Goal: Task Accomplishment & Management: Manage account settings

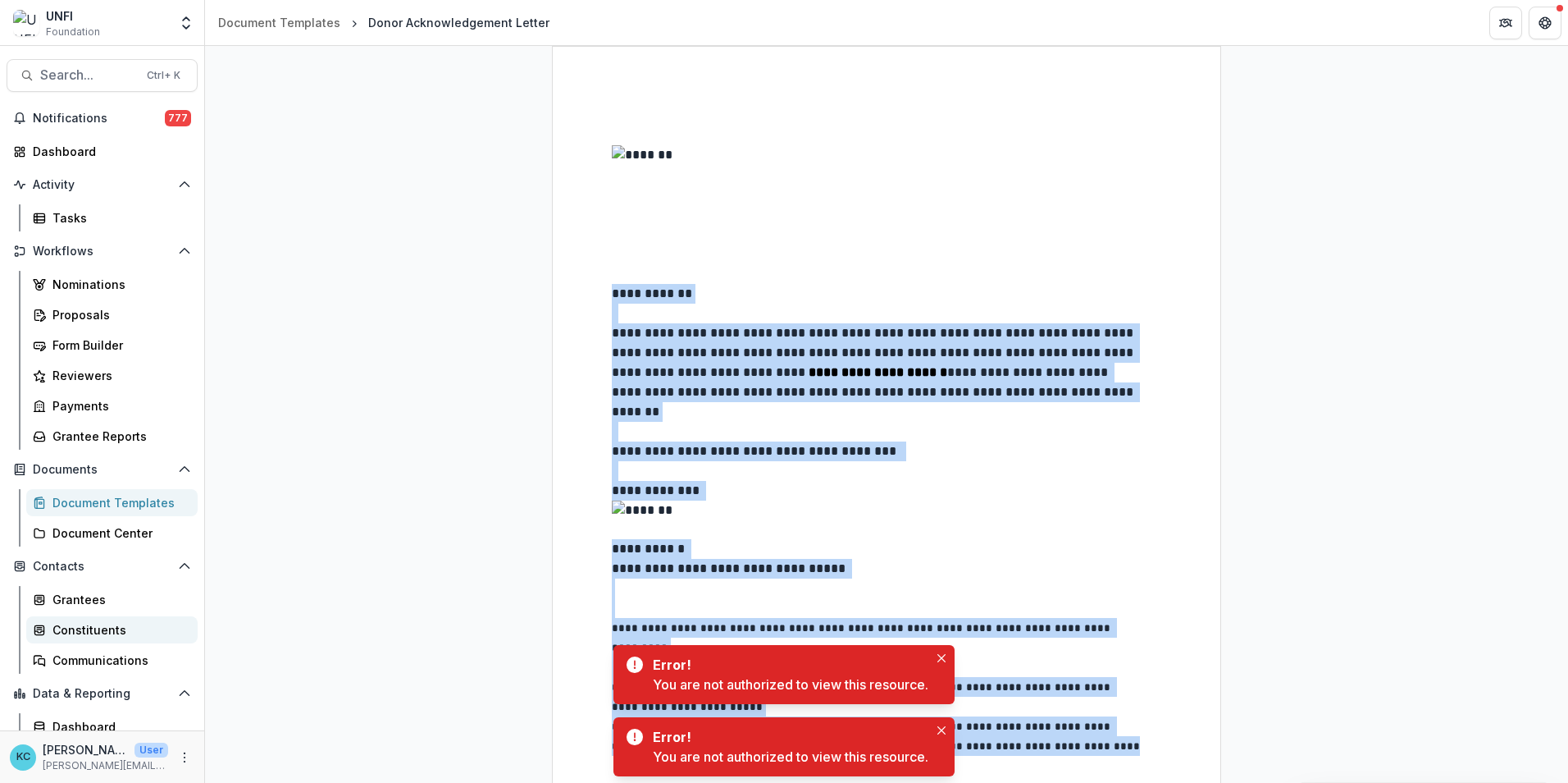
click at [89, 628] on div "Constituents" at bounding box center [118, 630] width 132 height 18
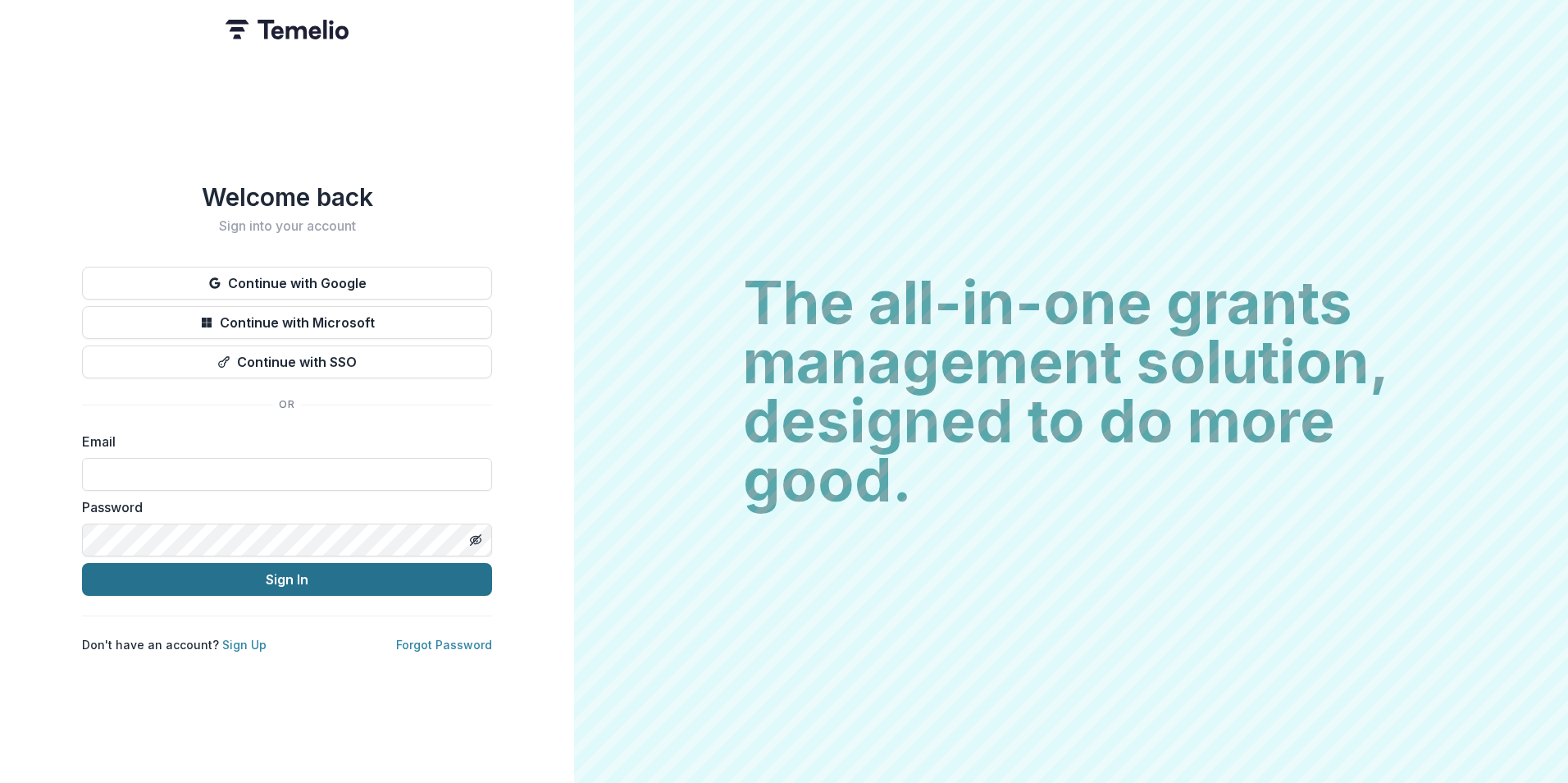
type input "**********"
click at [304, 578] on button "Sign In" at bounding box center [287, 579] width 410 height 33
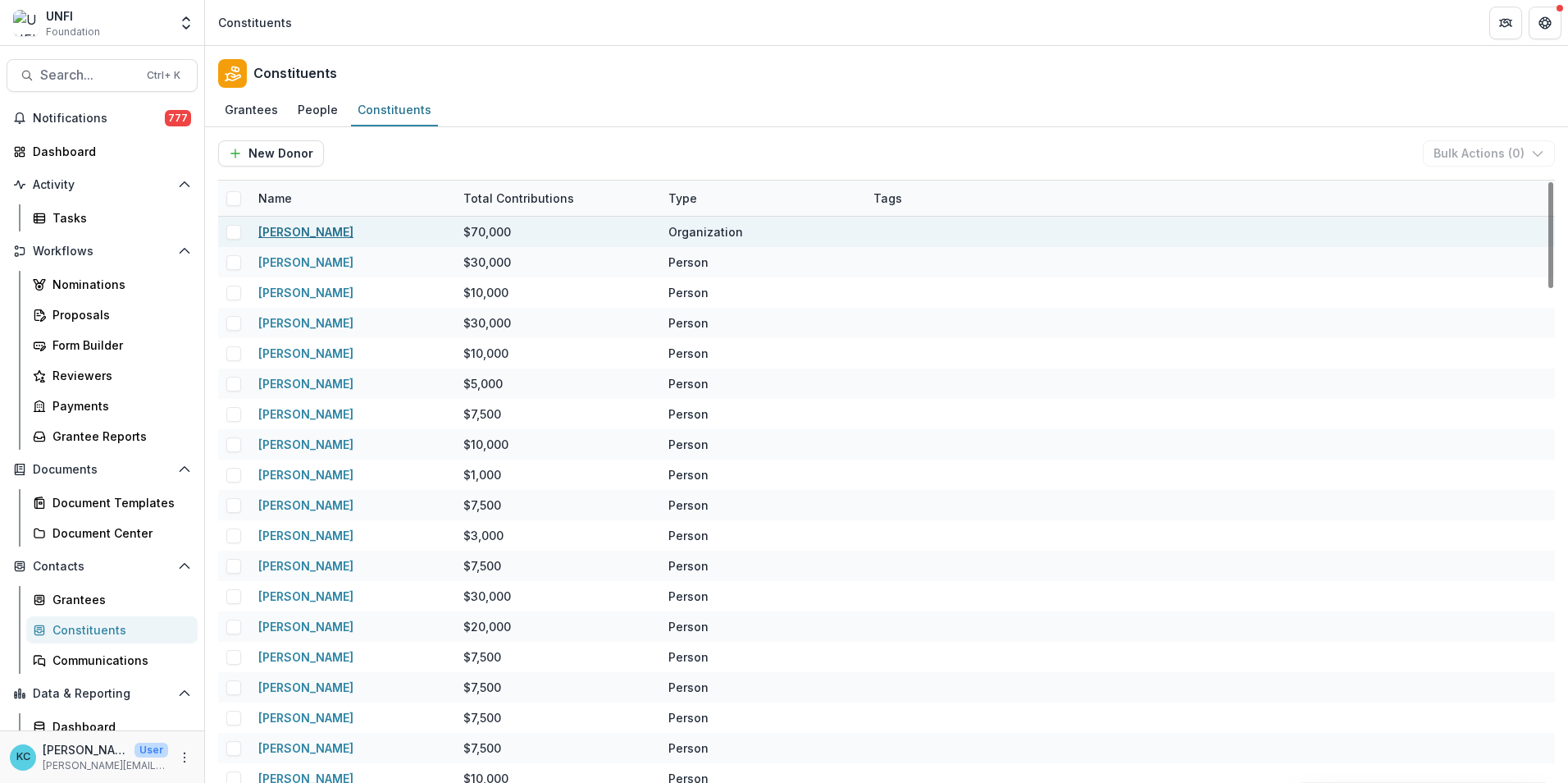
click at [333, 229] on link "[PERSON_NAME]" at bounding box center [305, 232] width 95 height 14
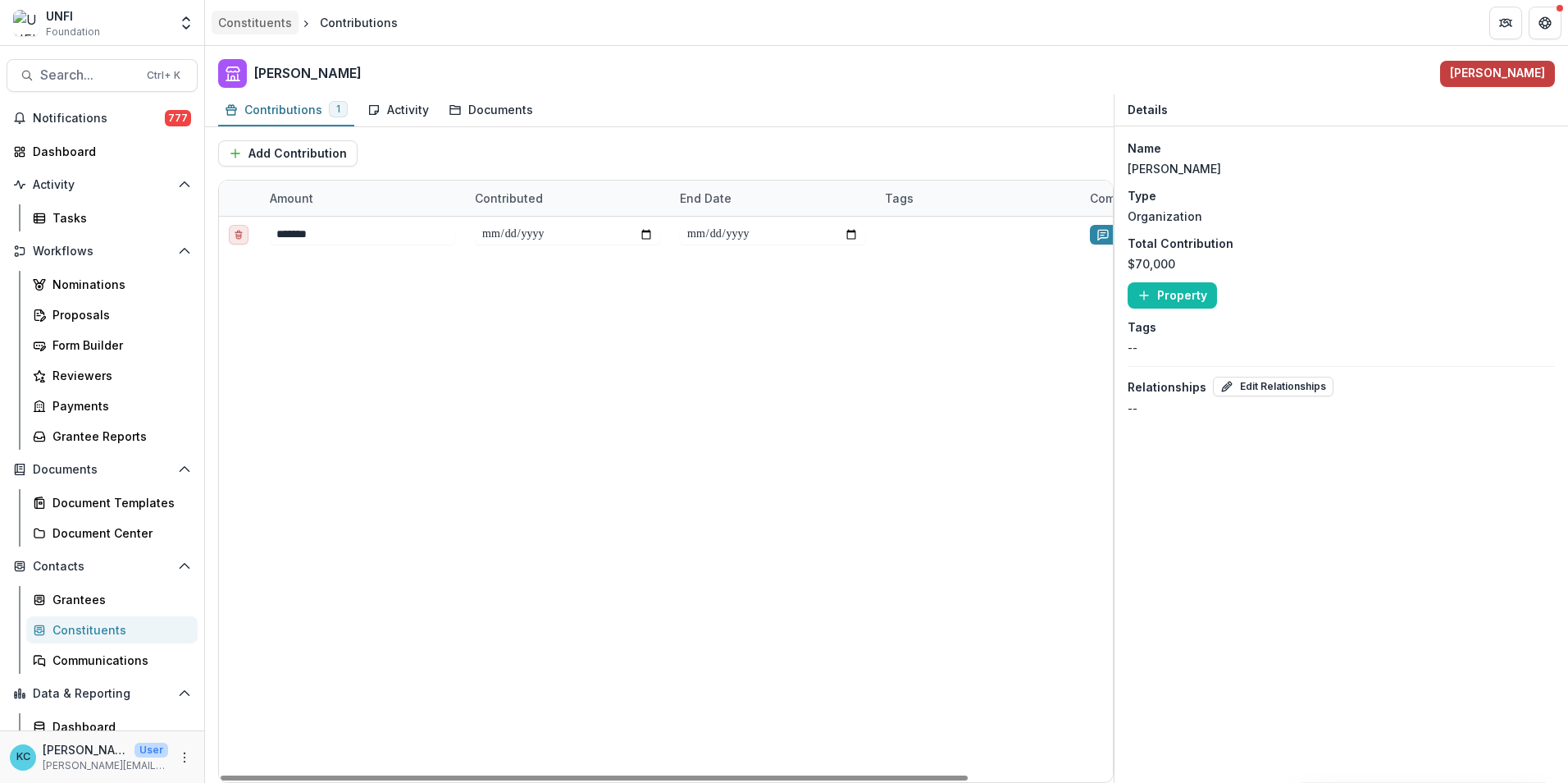
click at [271, 24] on div "Constituents" at bounding box center [254, 23] width 73 height 18
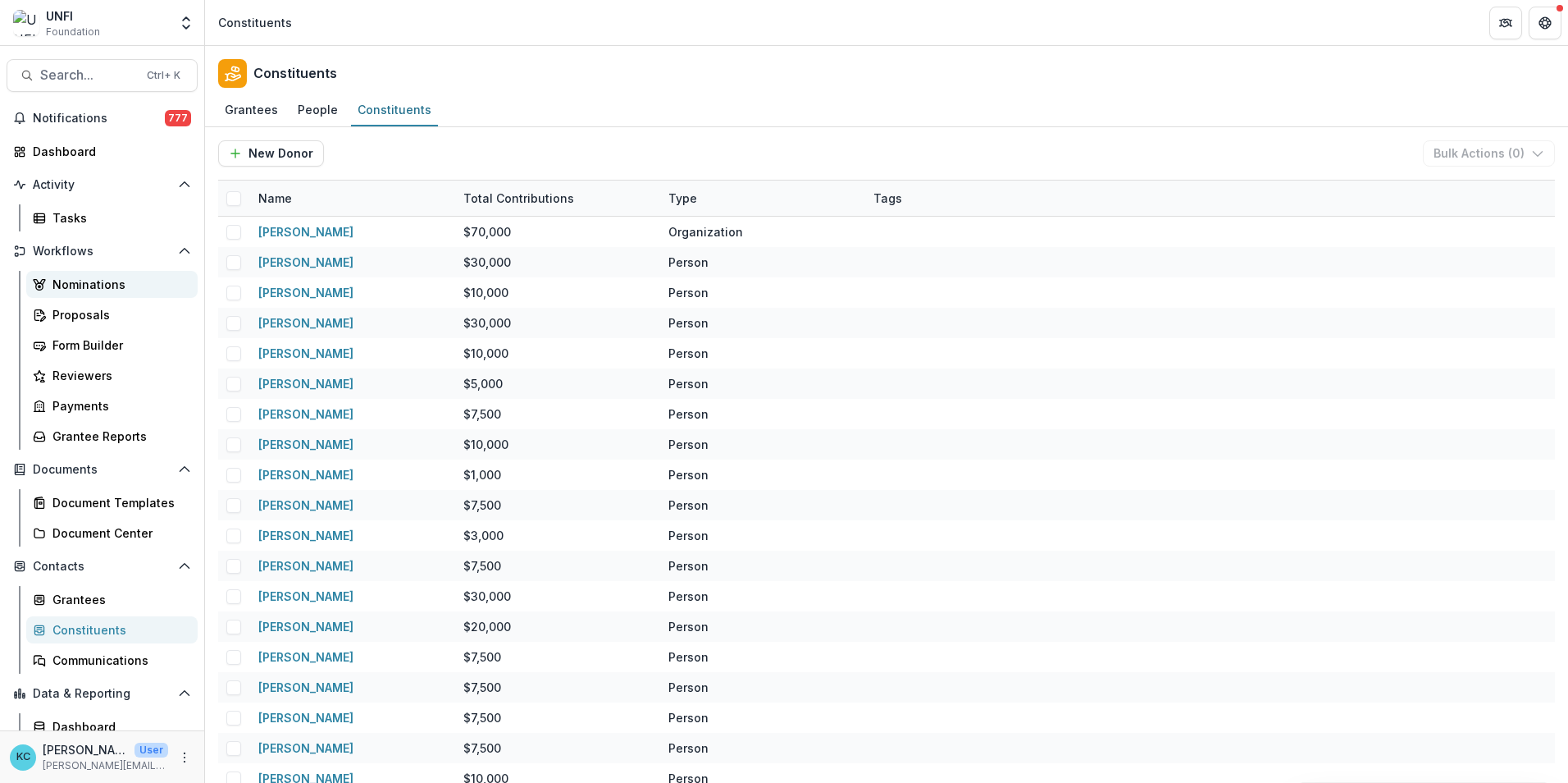
click at [87, 273] on link "Nominations" at bounding box center [112, 285] width 171 height 27
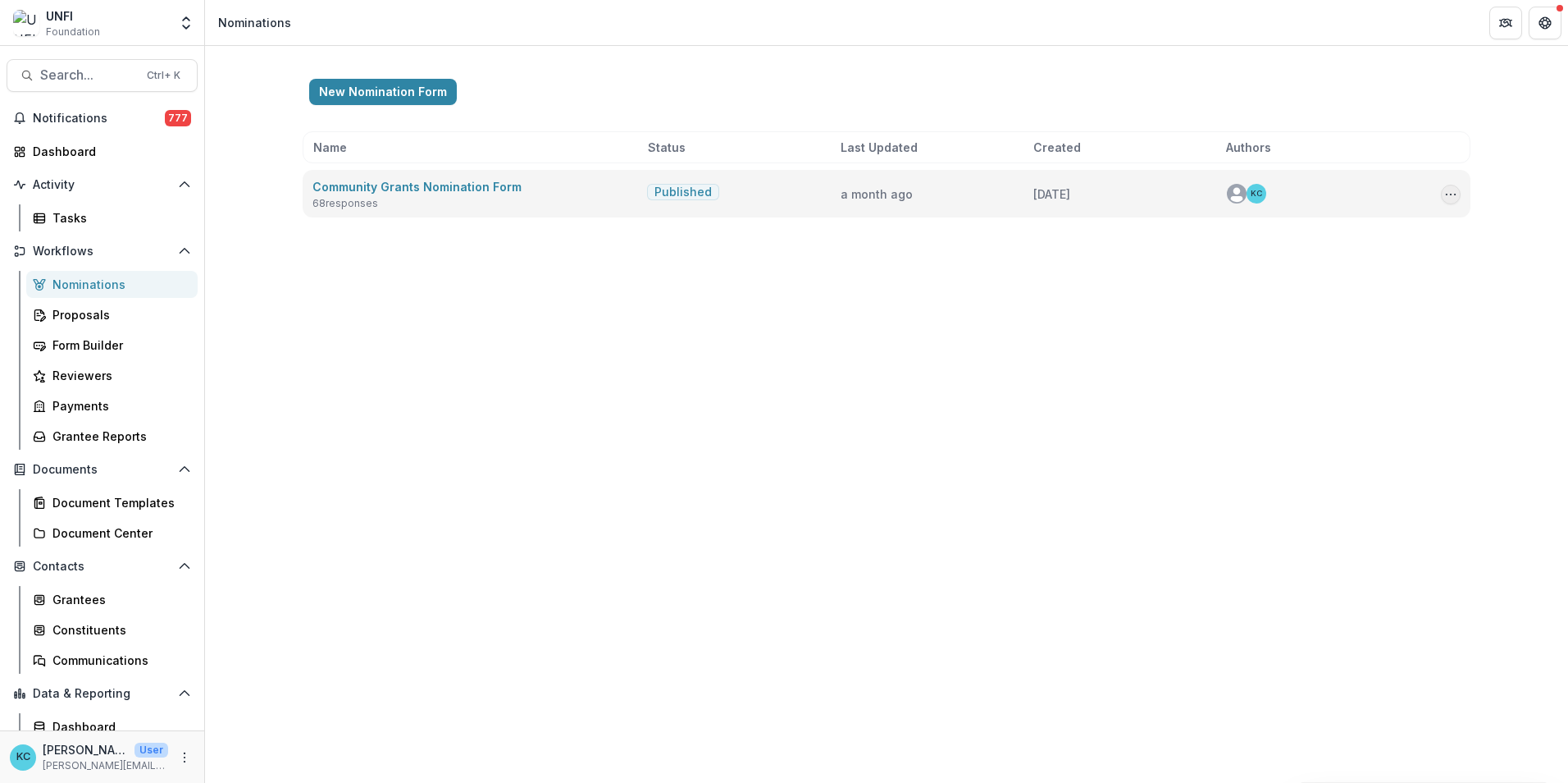
click at [1457, 196] on button "Options" at bounding box center [1451, 195] width 20 height 20
click at [1385, 273] on link "View Responses" at bounding box center [1367, 283] width 175 height 27
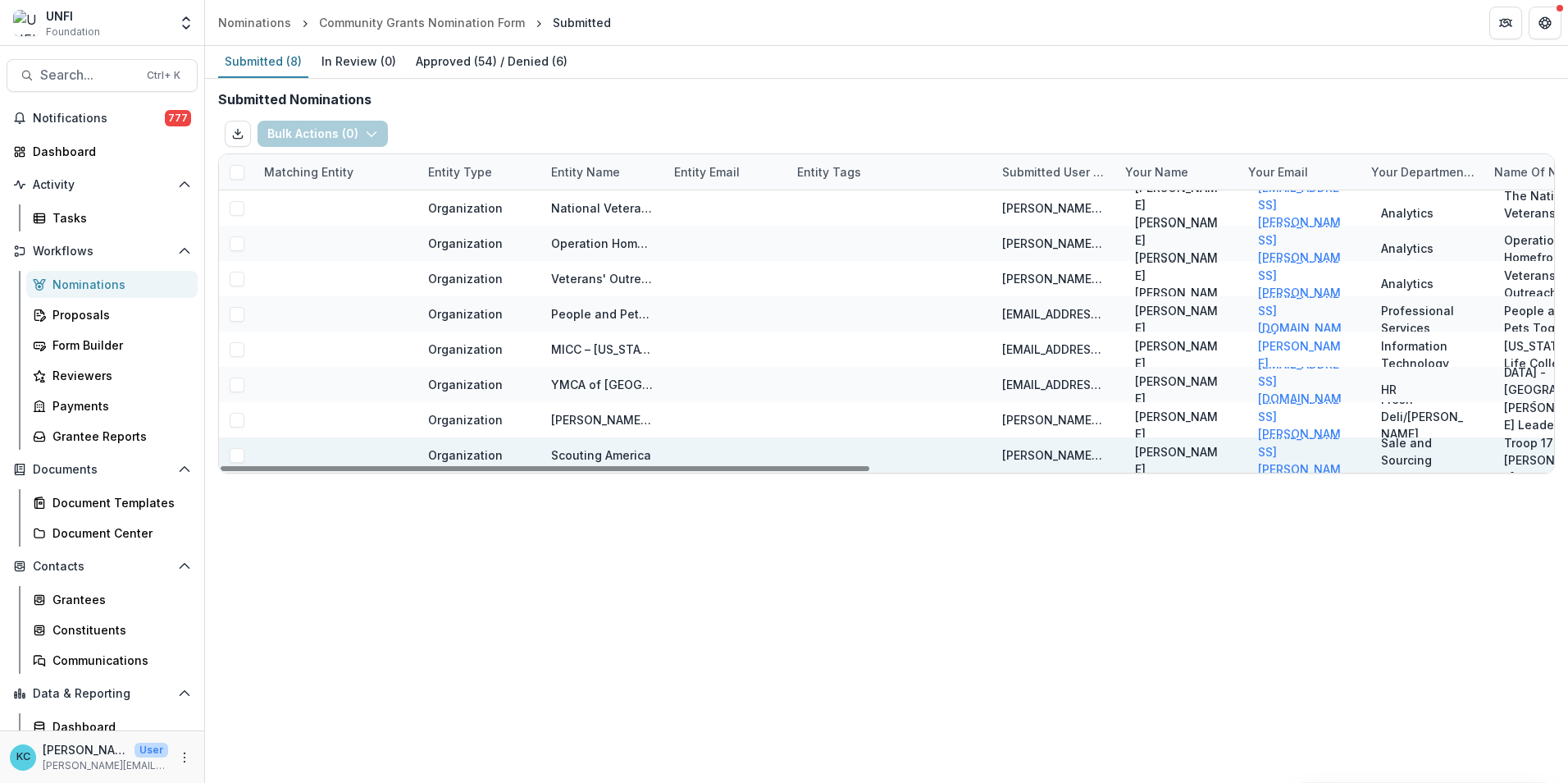
click at [232, 456] on span at bounding box center [237, 455] width 15 height 15
click at [364, 131] on icon "button" at bounding box center [368, 133] width 13 height 13
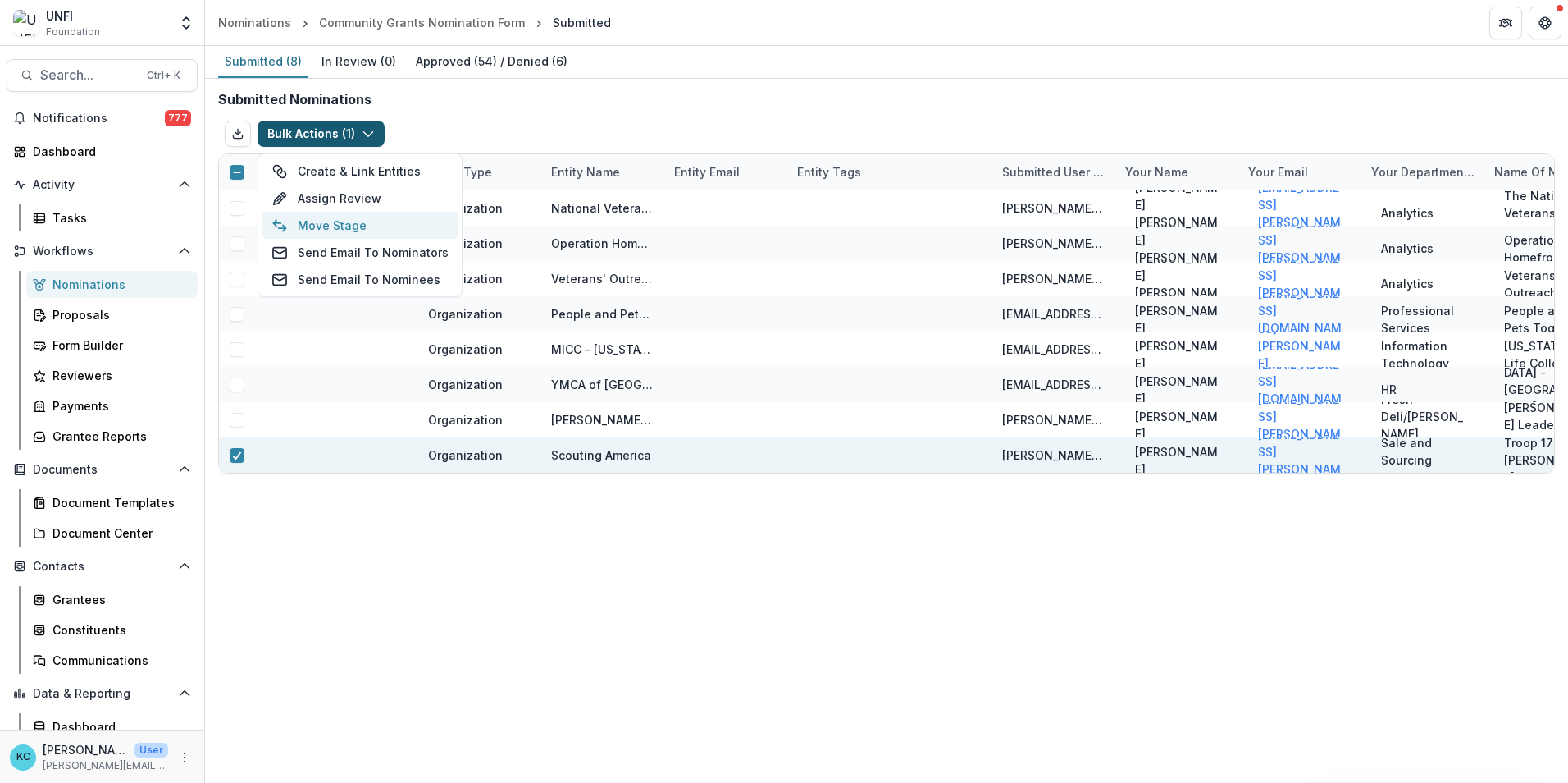
click at [318, 215] on button "Move Stage" at bounding box center [359, 225] width 197 height 27
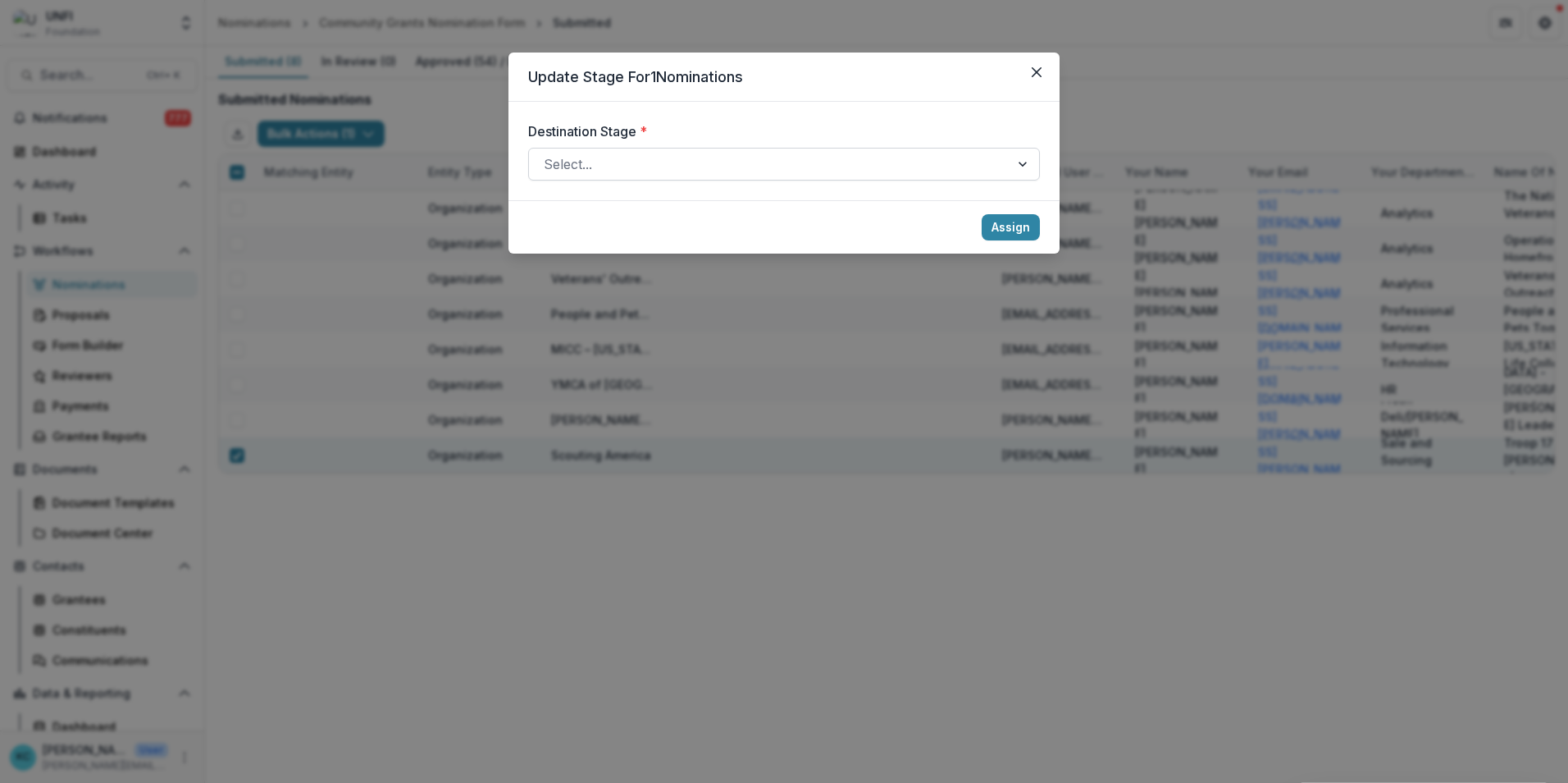
click at [574, 162] on div at bounding box center [769, 163] width 451 height 23
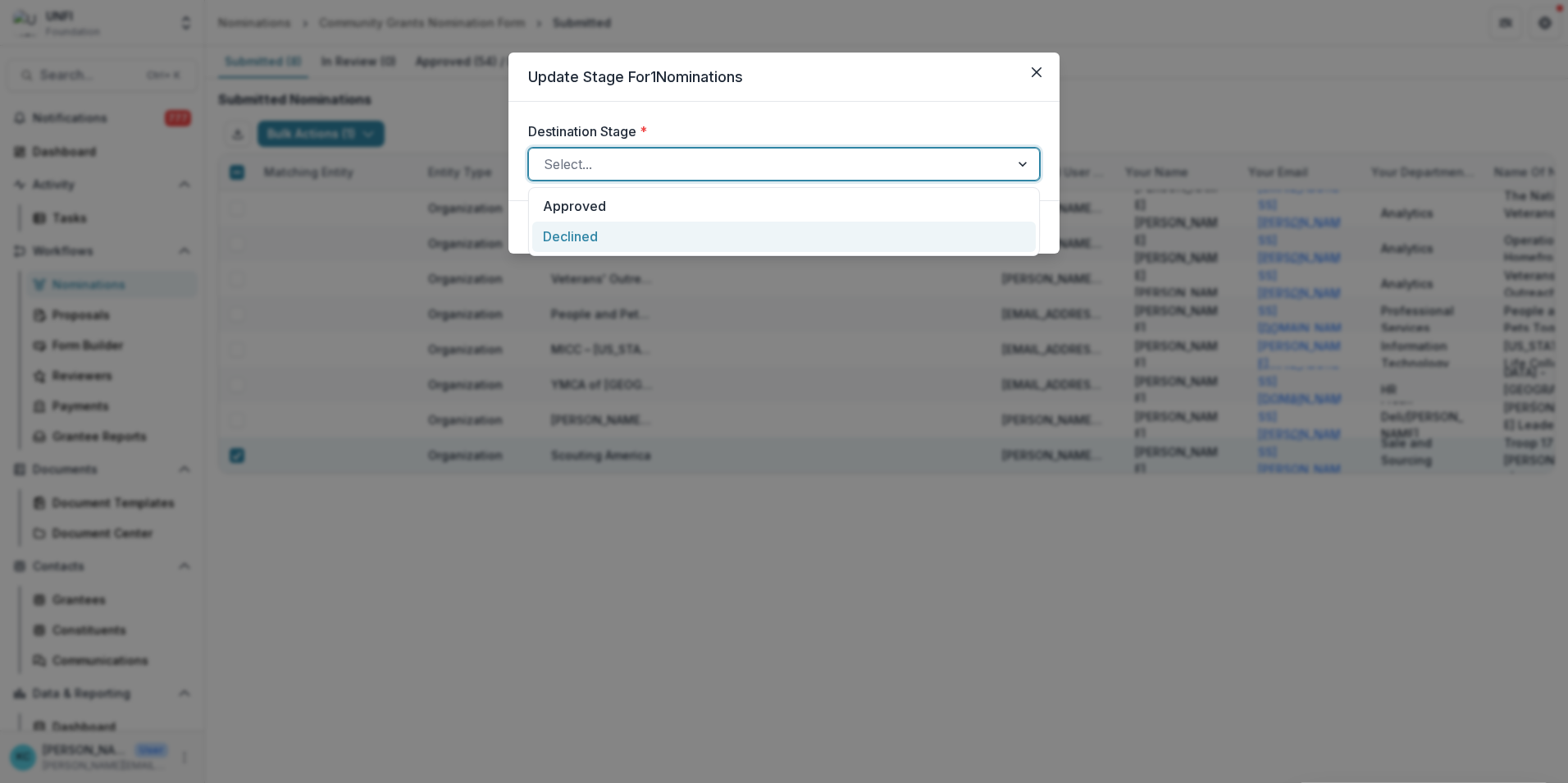
click at [580, 228] on div "Declined" at bounding box center [784, 236] width 504 height 30
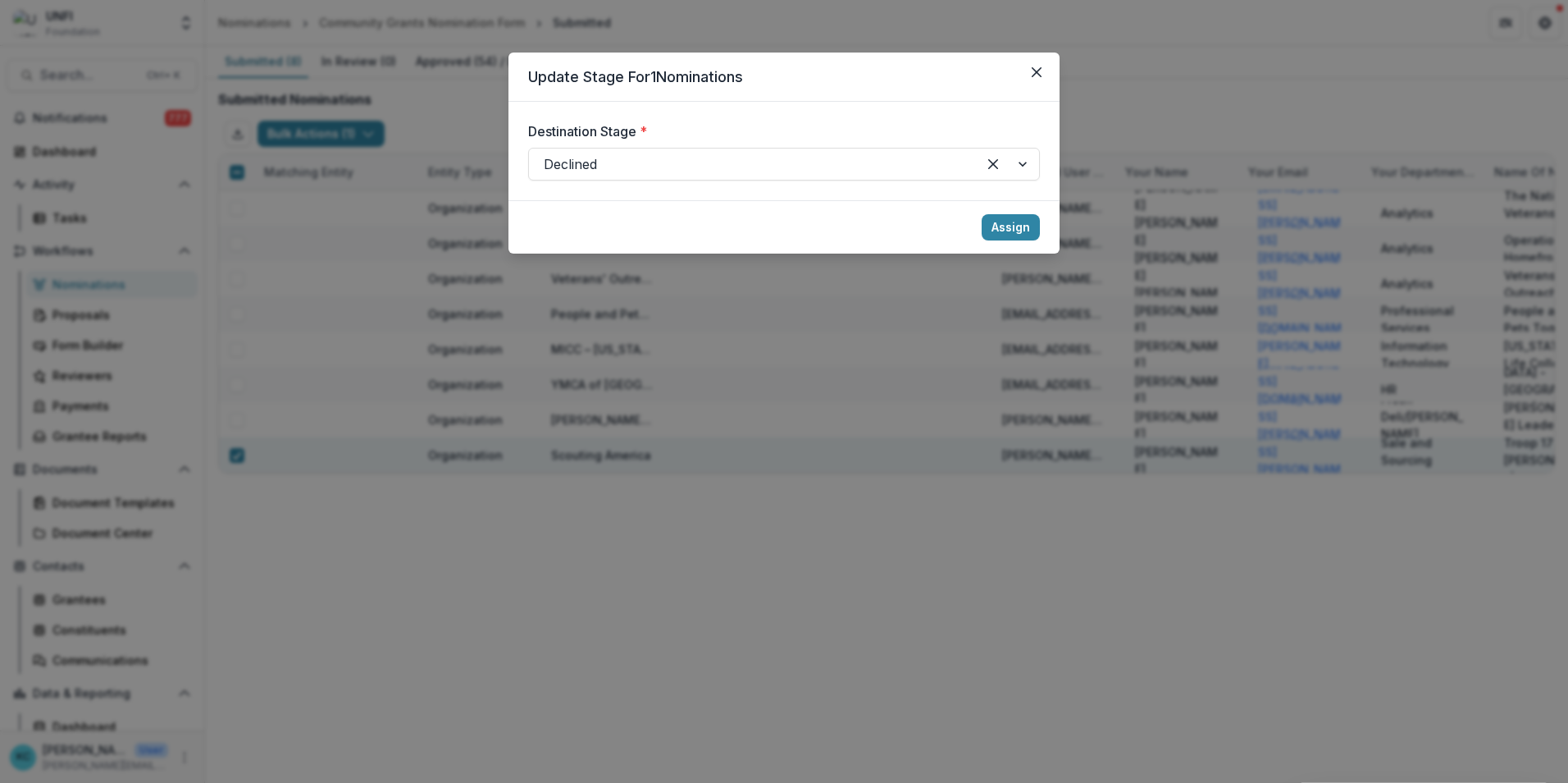
drag, startPoint x: 1002, startPoint y: 223, endPoint x: 778, endPoint y: 238, distance: 224.5
click at [1002, 222] on button "Assign" at bounding box center [1010, 227] width 59 height 26
